Goal: Navigation & Orientation: Understand site structure

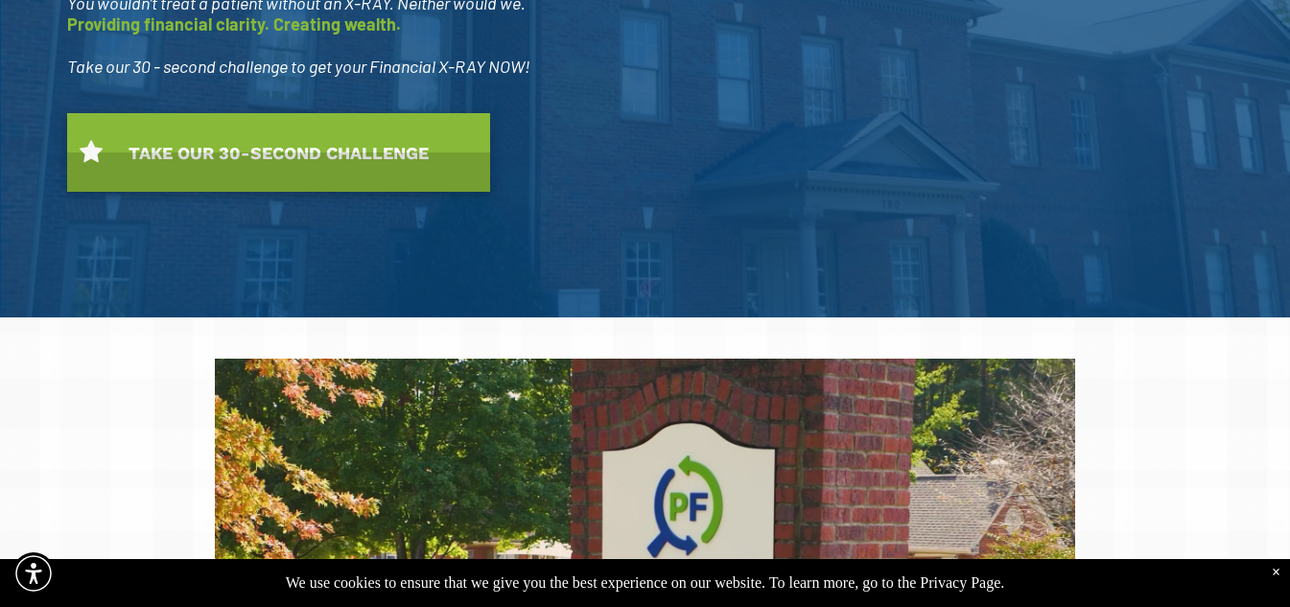
scroll to position [192, 0]
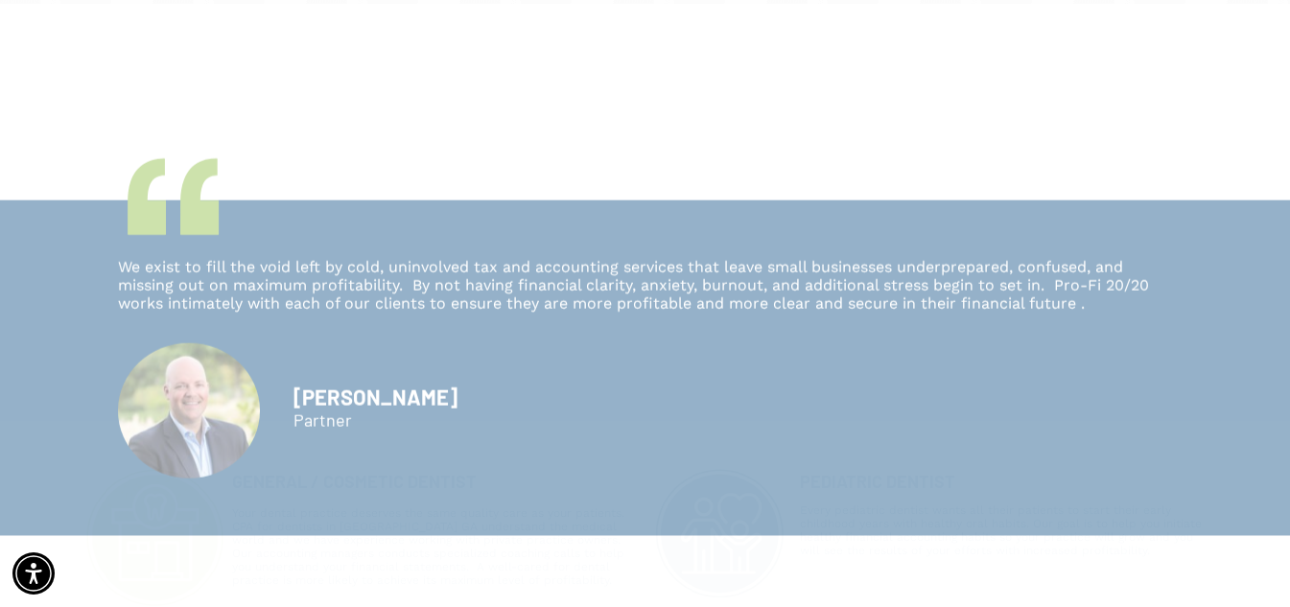
scroll to position [1535, 0]
